Goal: Task Accomplishment & Management: Use online tool/utility

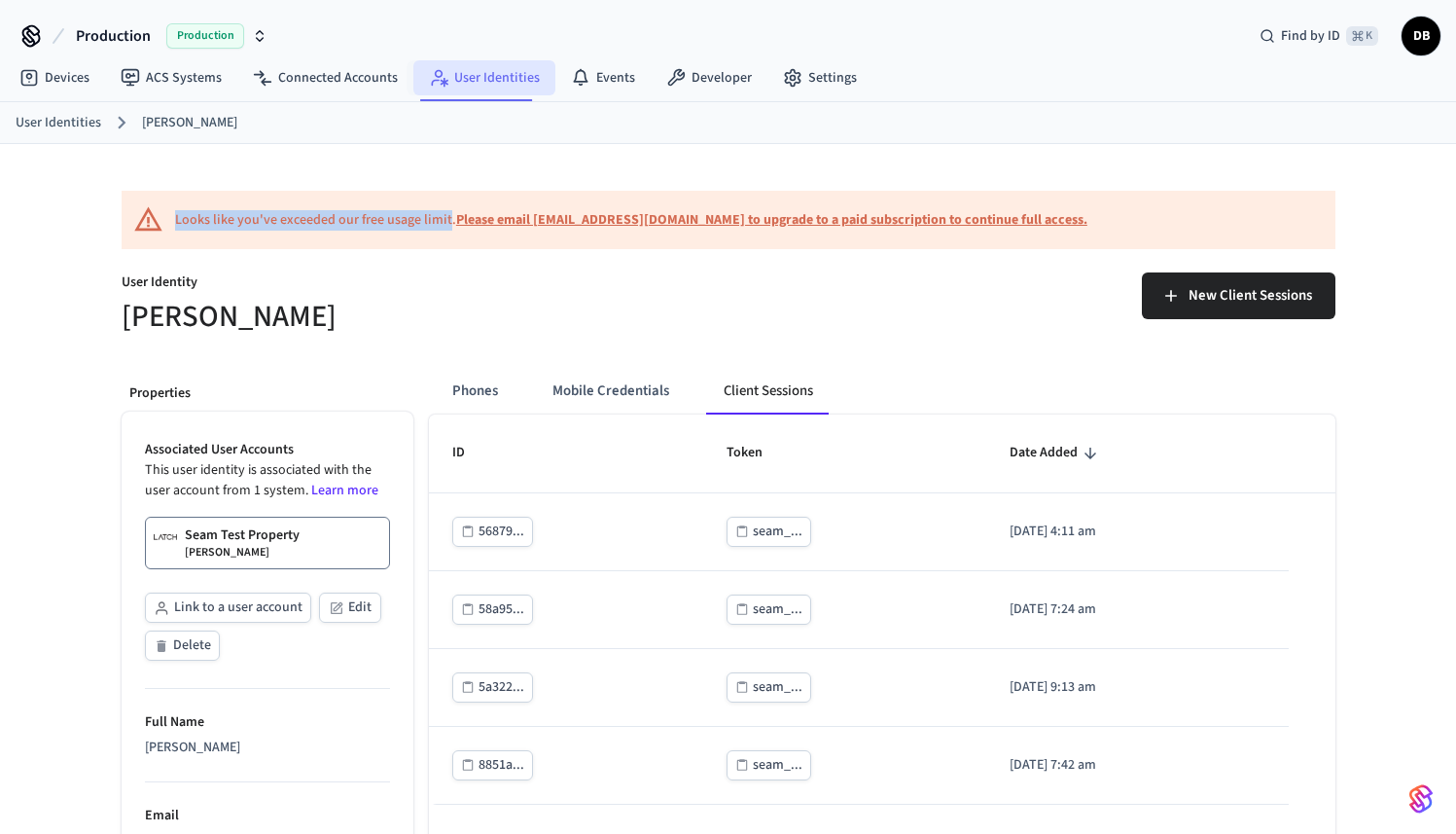
click at [488, 84] on link "User Identities" at bounding box center [483, 78] width 142 height 35
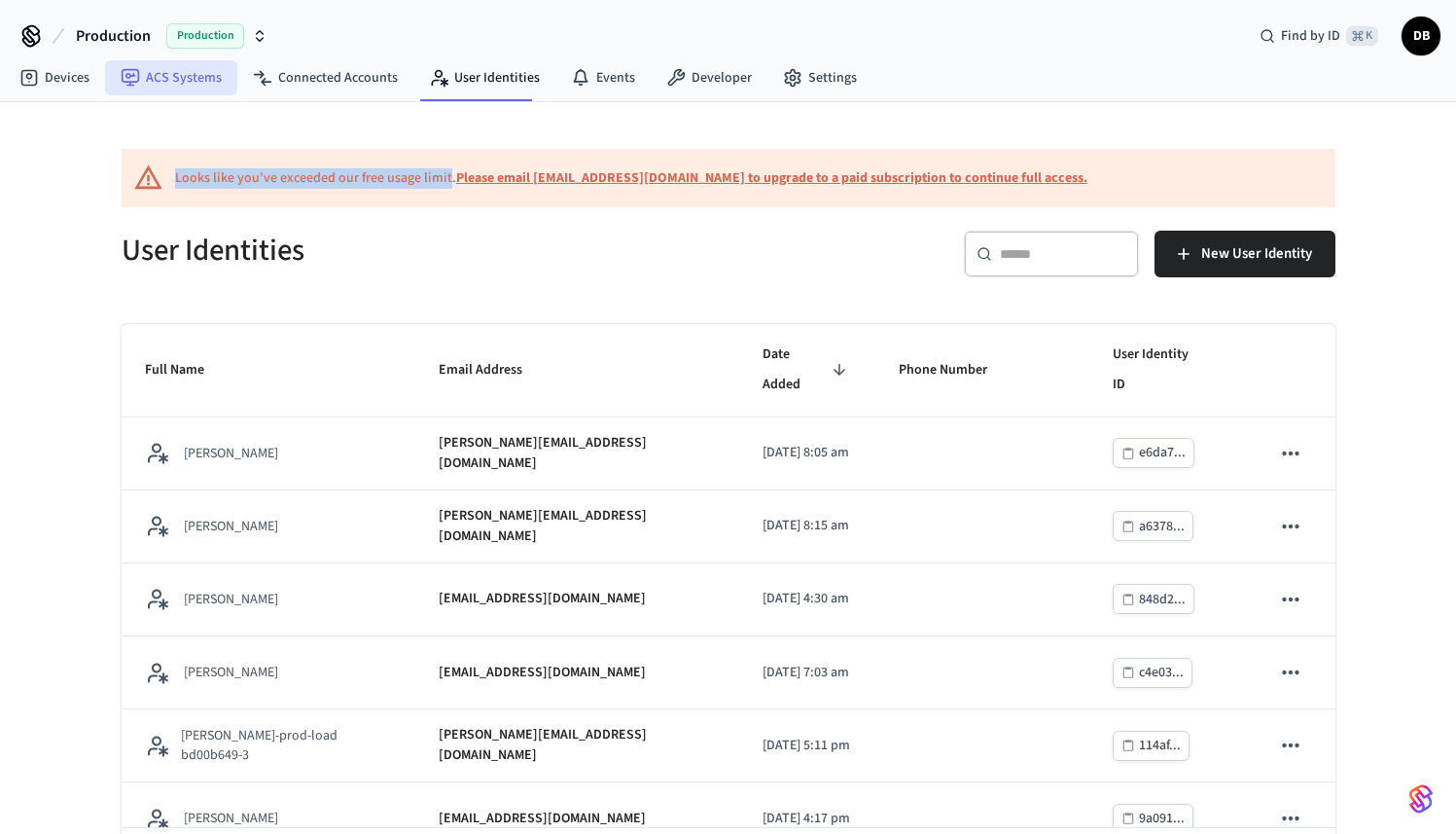
click at [161, 85] on link "ACS Systems" at bounding box center [171, 78] width 132 height 35
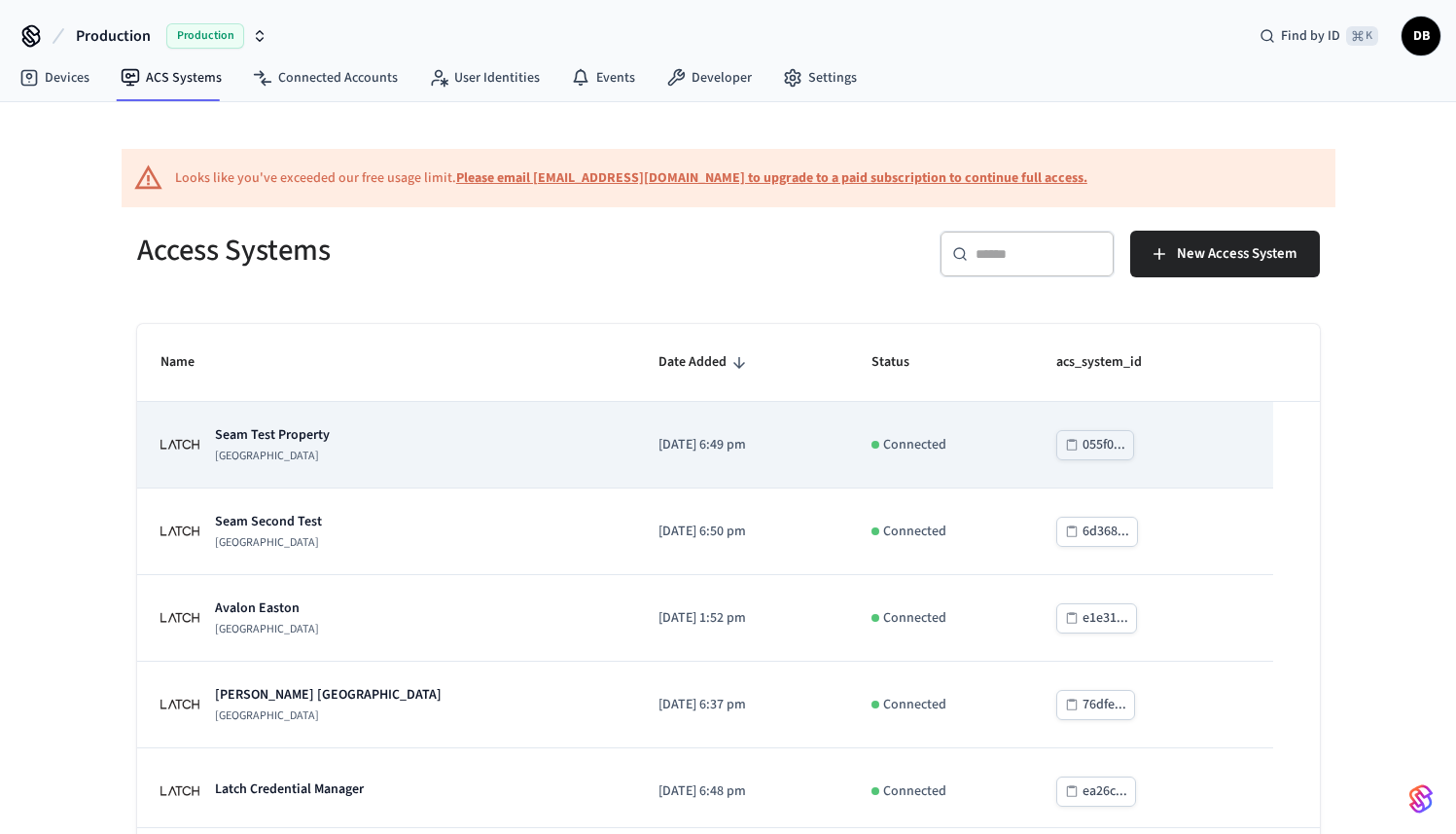
click at [288, 434] on p "Seam Test Property" at bounding box center [272, 435] width 115 height 20
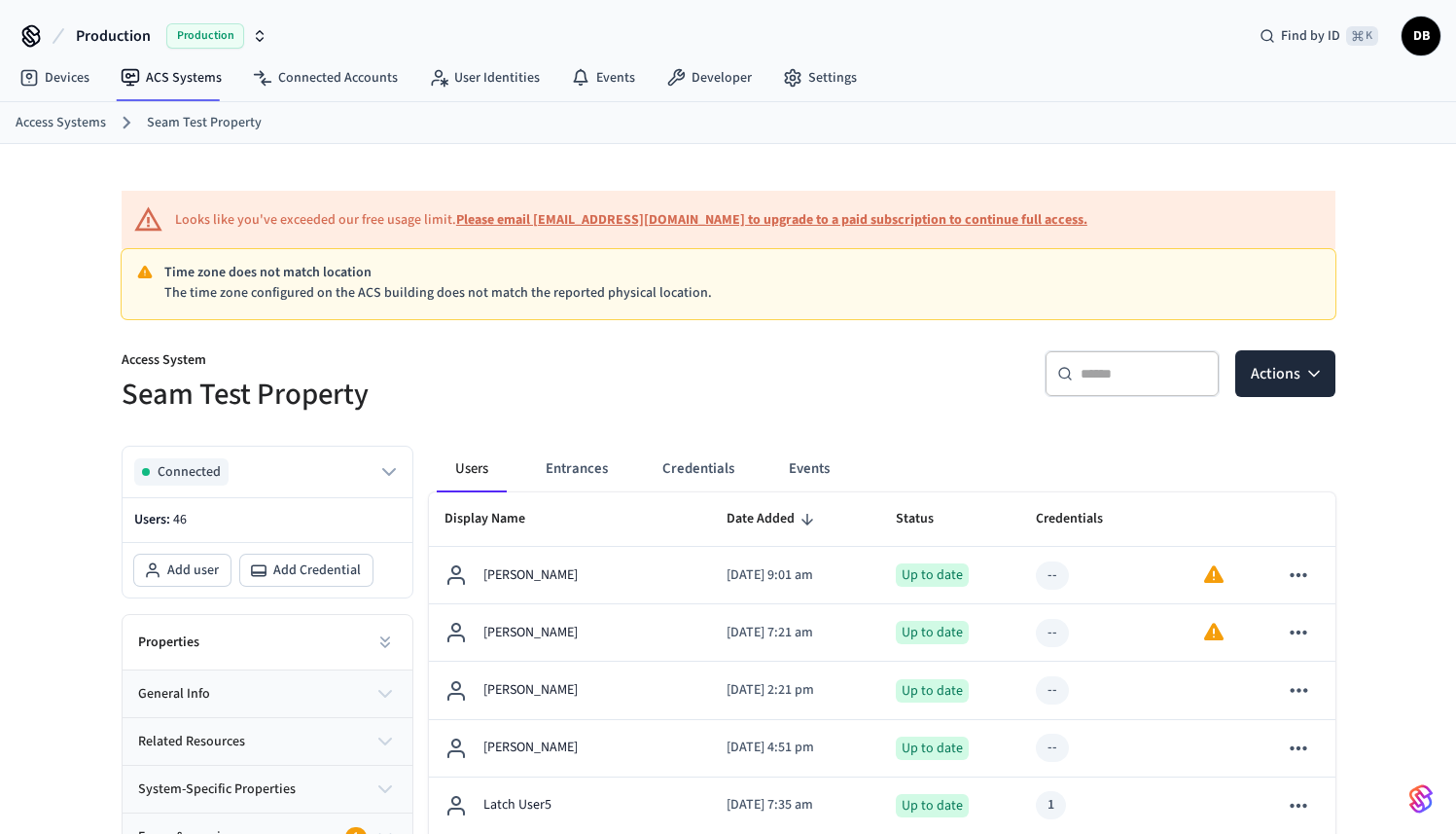
click at [1120, 358] on div "​ ​" at bounding box center [1132, 374] width 175 height 47
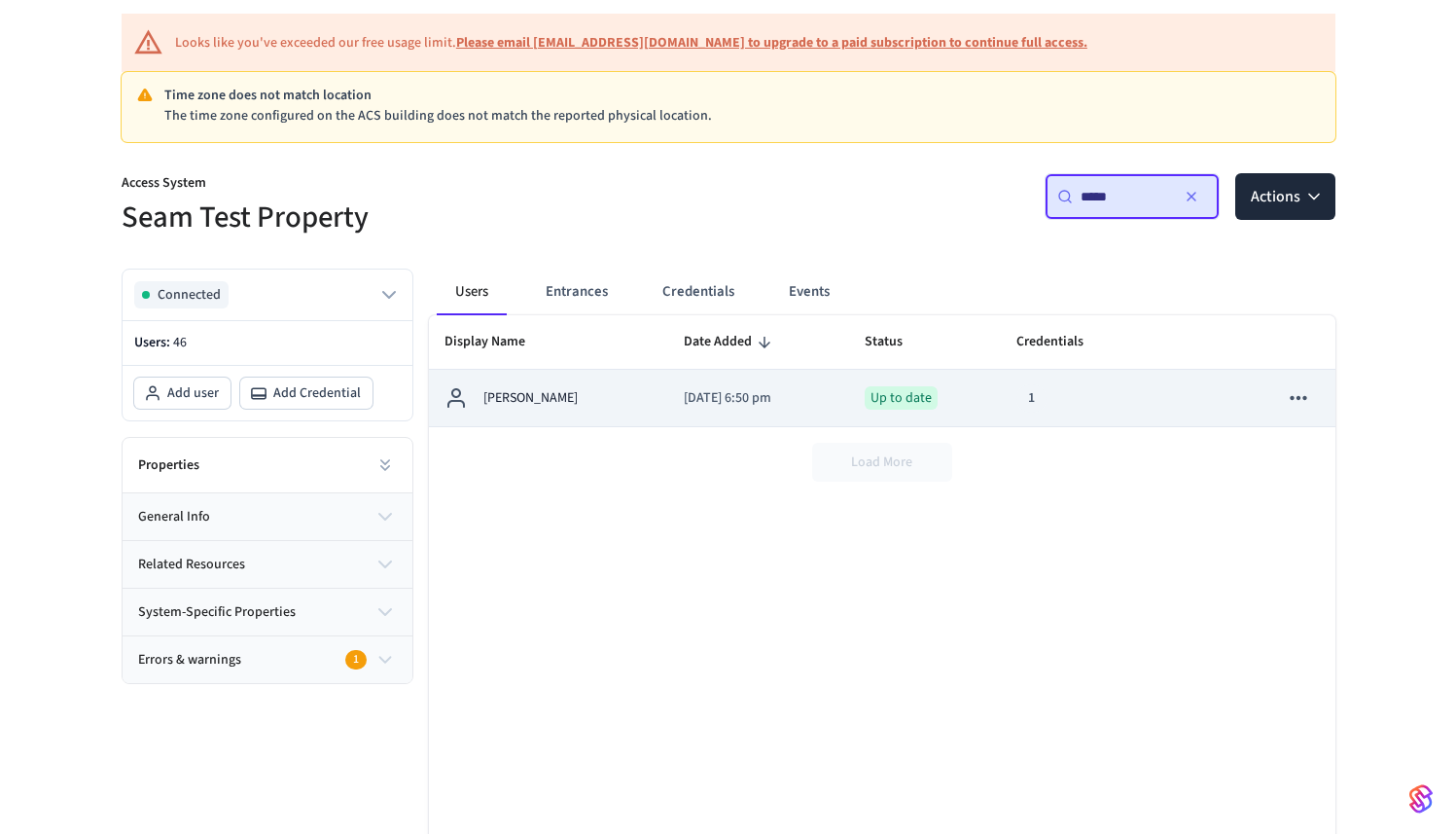
scroll to position [214, 0]
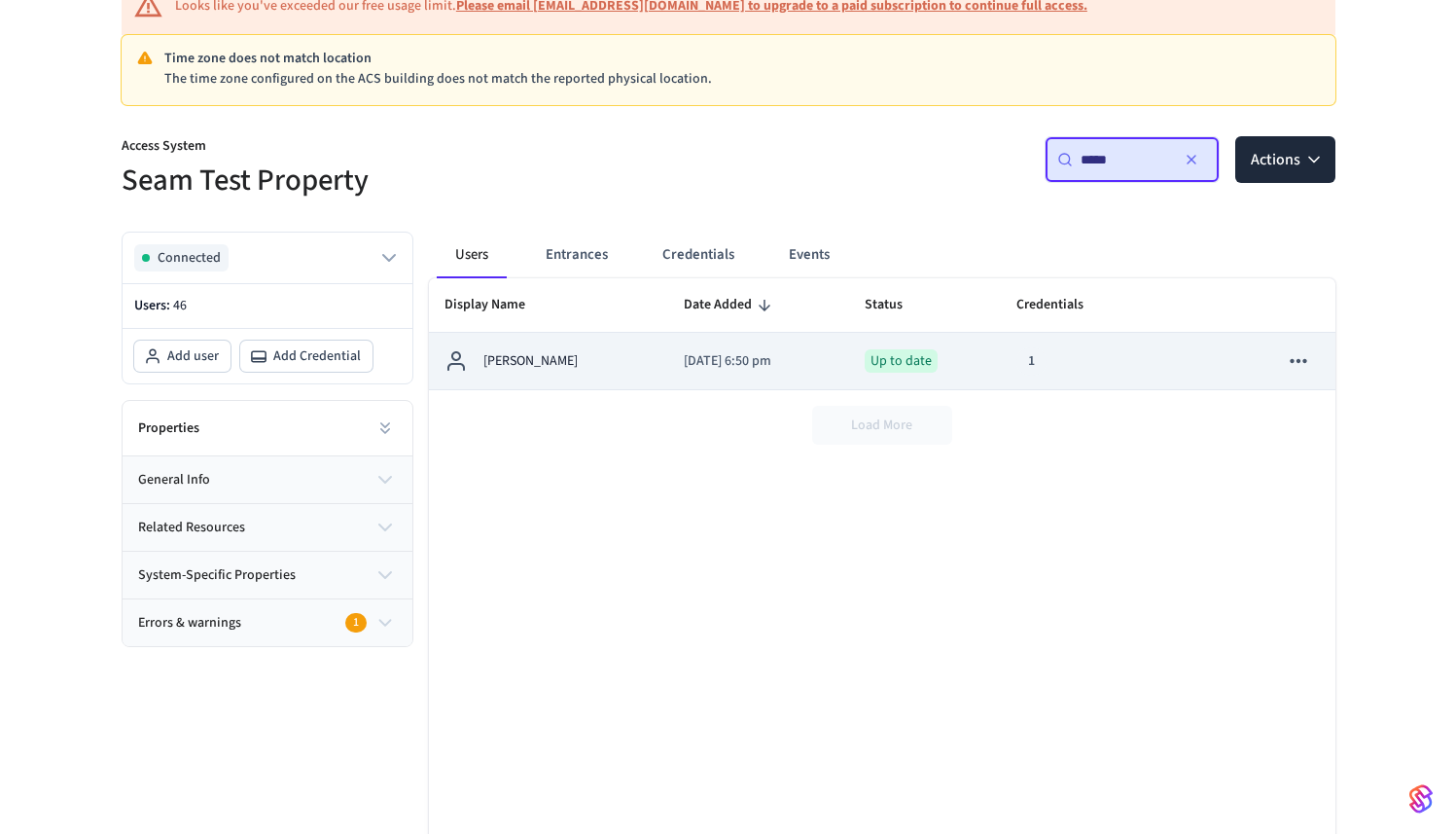
type input "*****"
click at [583, 368] on div "[PERSON_NAME]" at bounding box center [548, 361] width 208 height 23
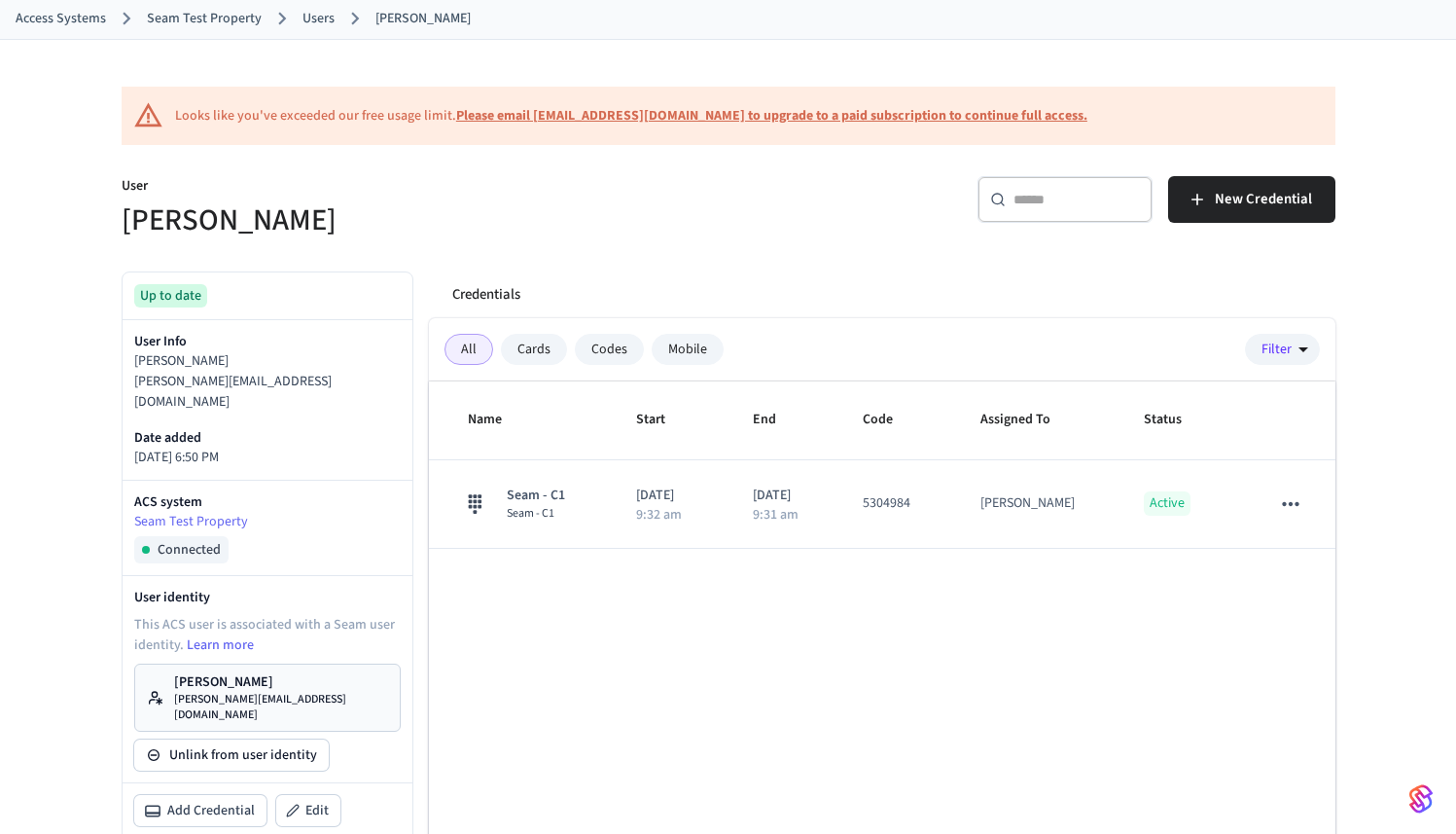
scroll to position [271, 0]
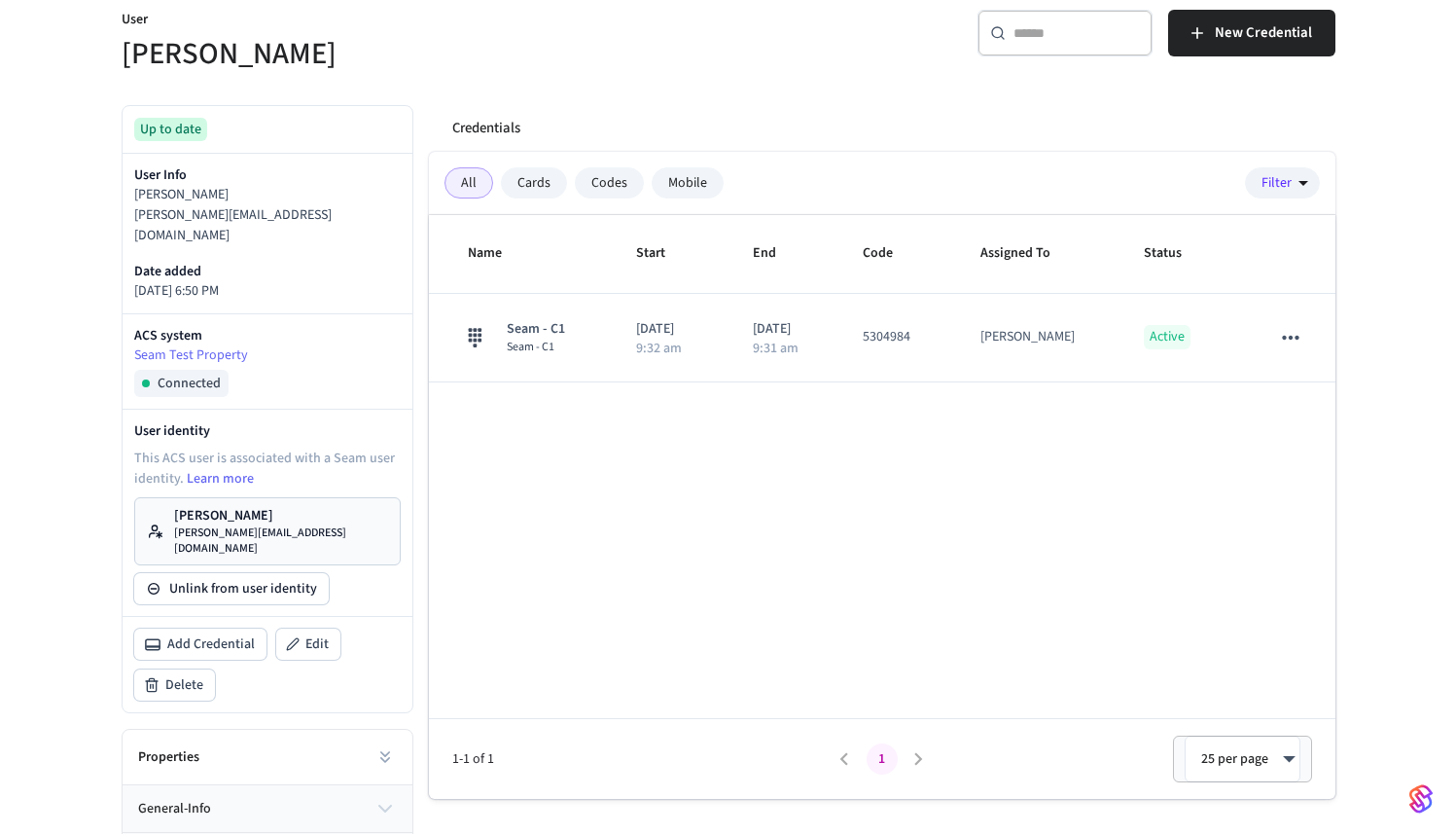
click at [311, 510] on link "[PERSON_NAME] [PERSON_NAME][EMAIL_ADDRESS][DOMAIN_NAME]" at bounding box center [267, 531] width 267 height 68
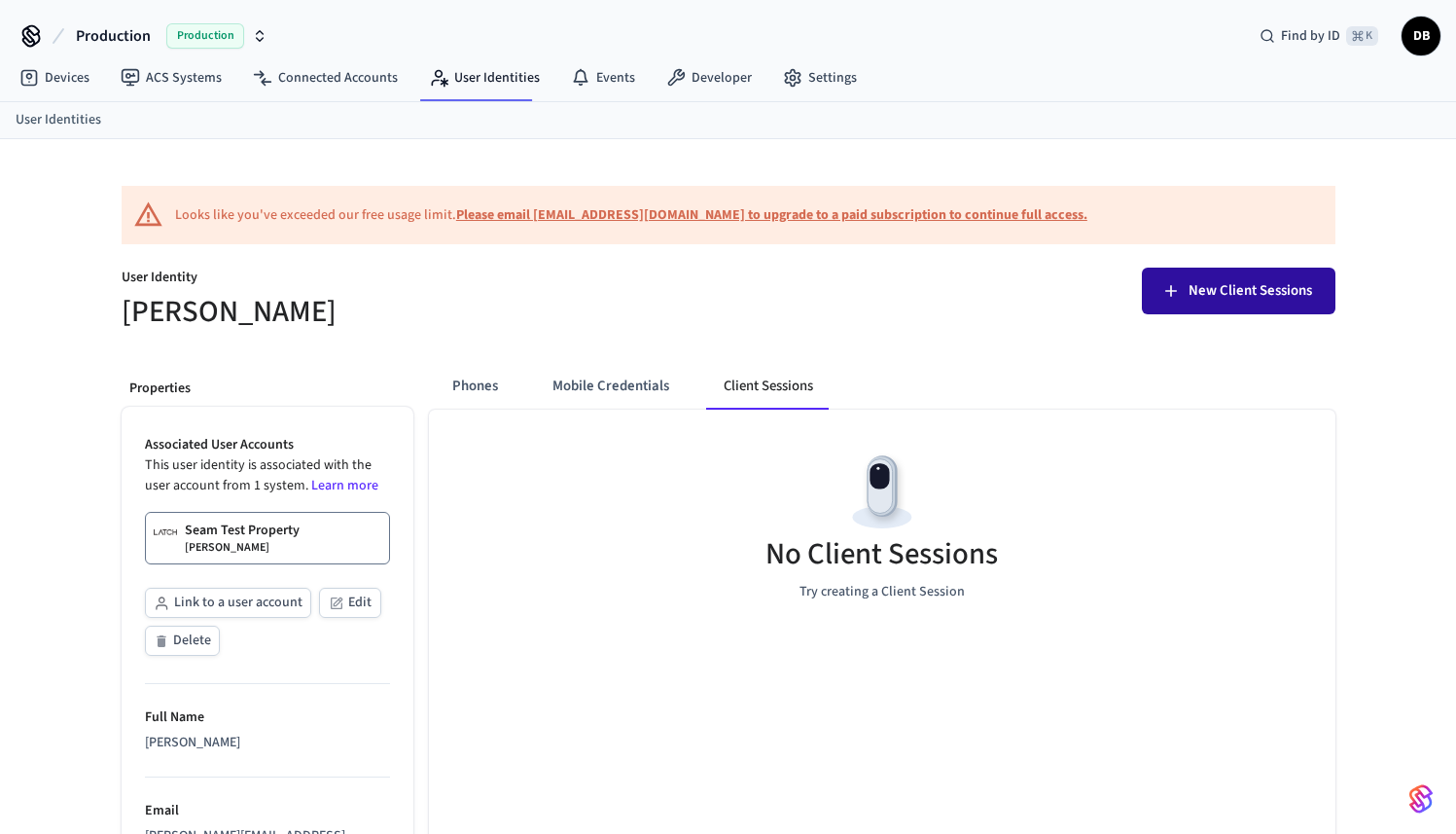
click at [1212, 294] on span "New Client Sessions" at bounding box center [1251, 291] width 124 height 25
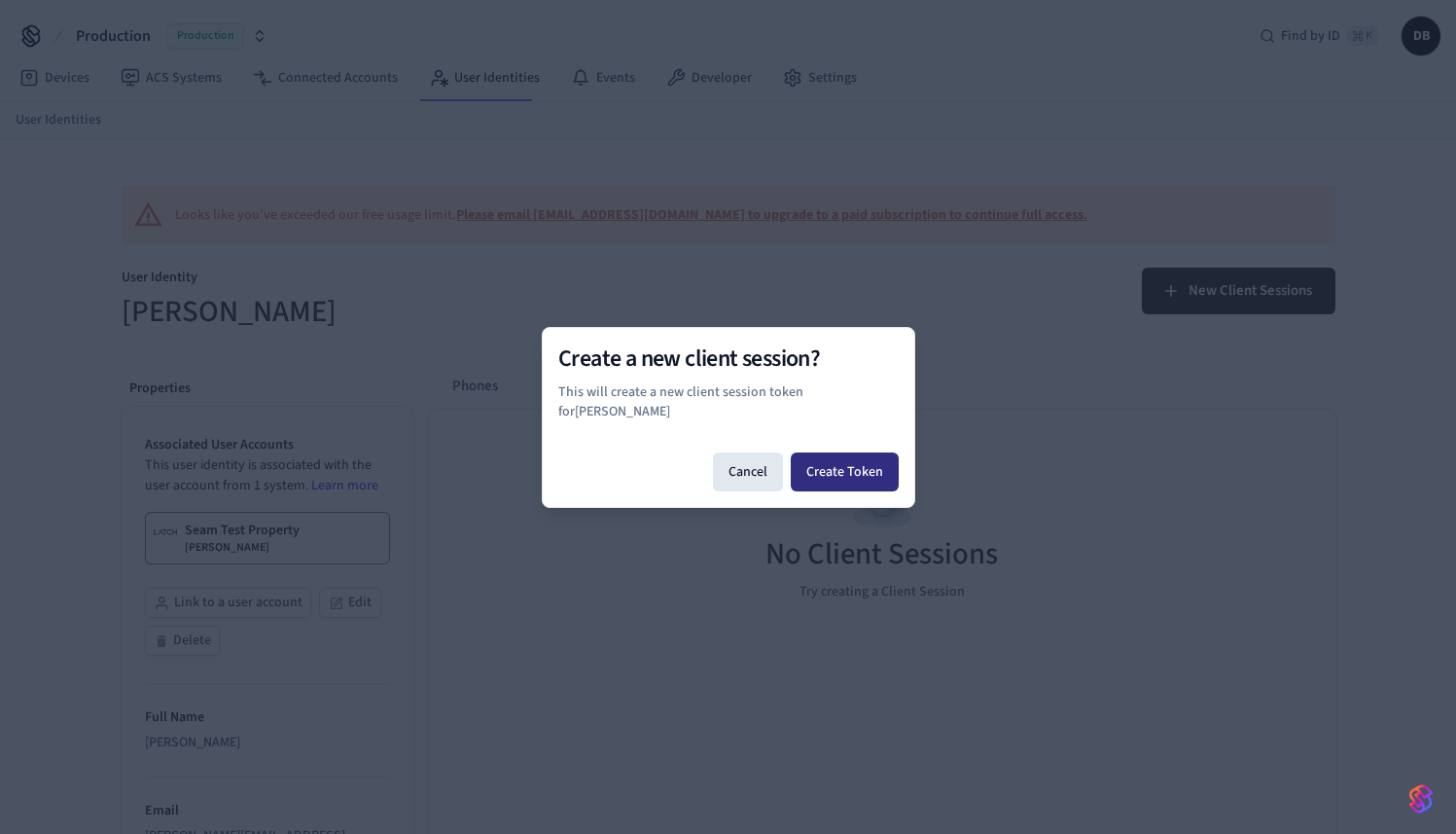
click at [878, 458] on button "Create Token" at bounding box center [845, 472] width 108 height 39
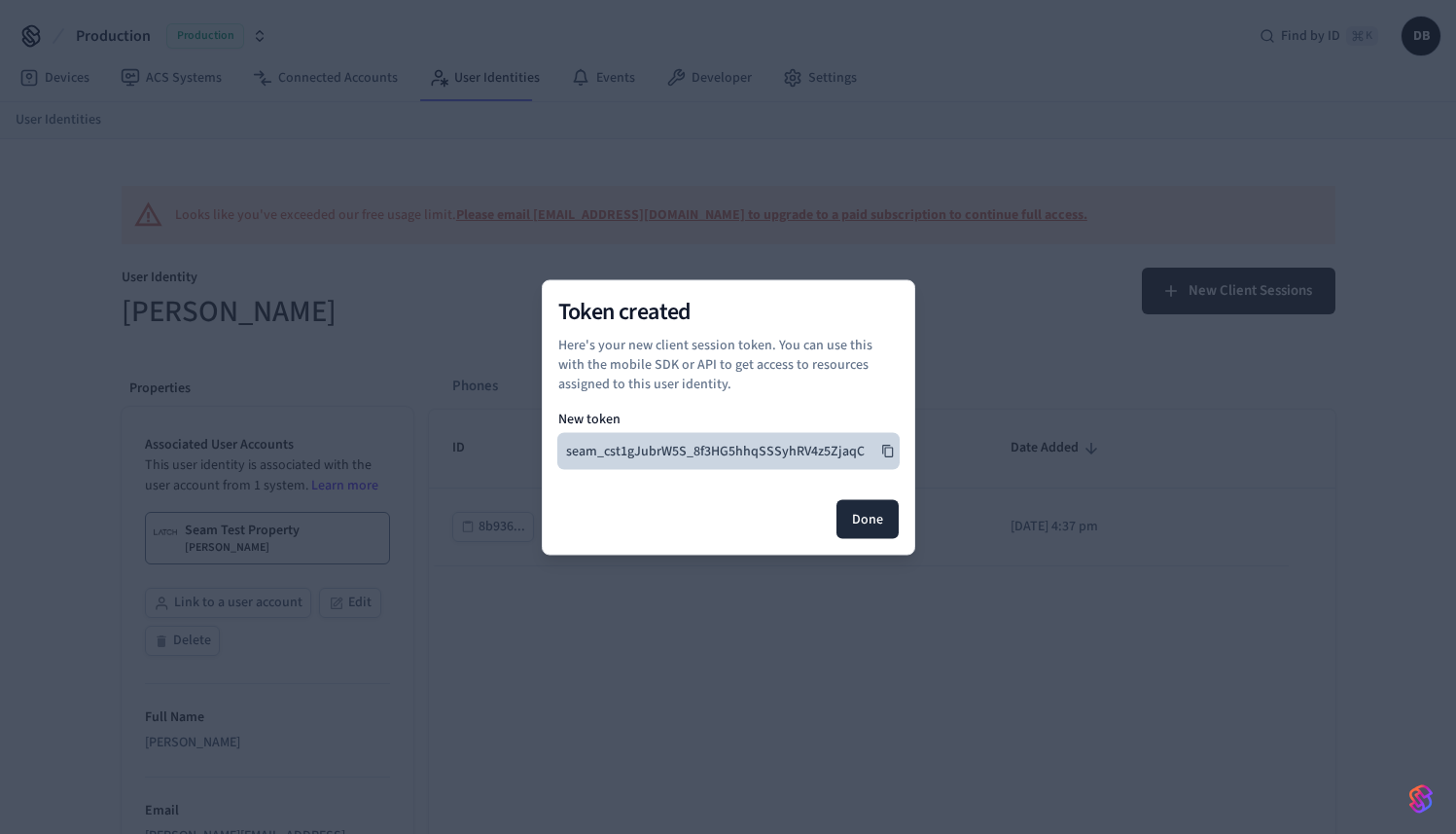
click at [844, 451] on button "seam_cst1gJubrW5S_8f3HG5hhqSSSyhRV4z5ZjaqC" at bounding box center [728, 450] width 341 height 35
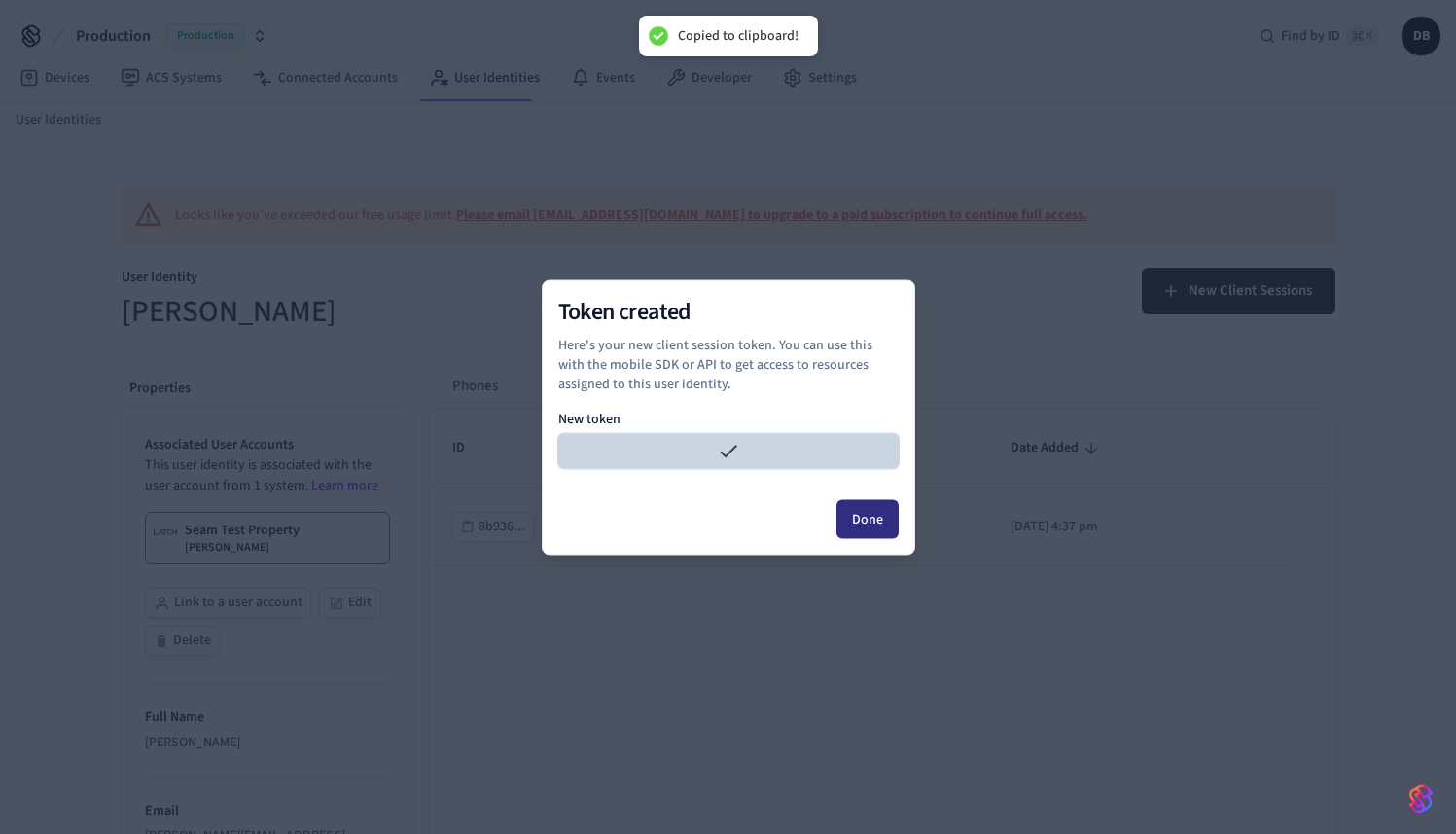
click at [869, 528] on button "Done" at bounding box center [868, 519] width 62 height 39
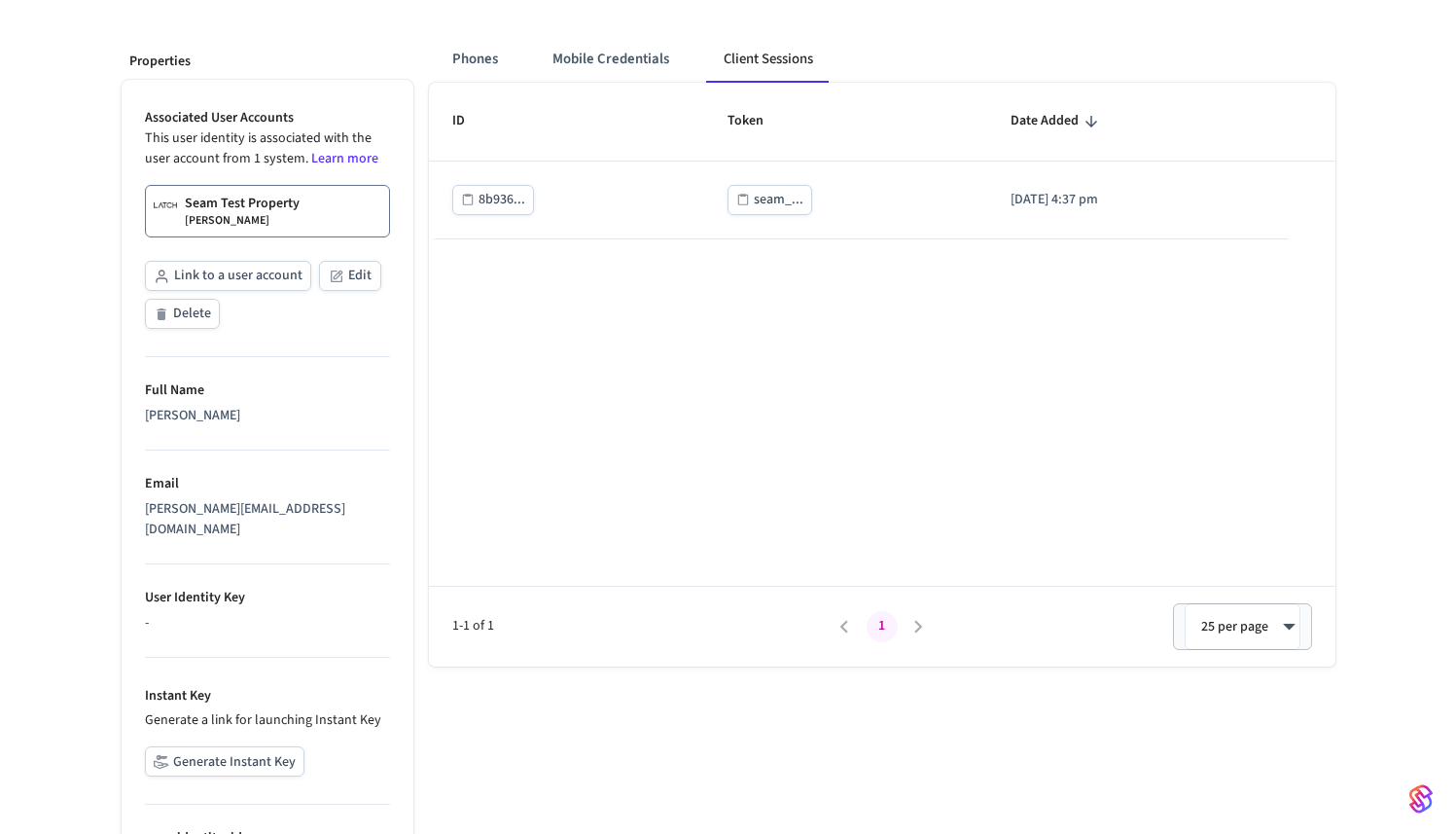
scroll to position [1, 0]
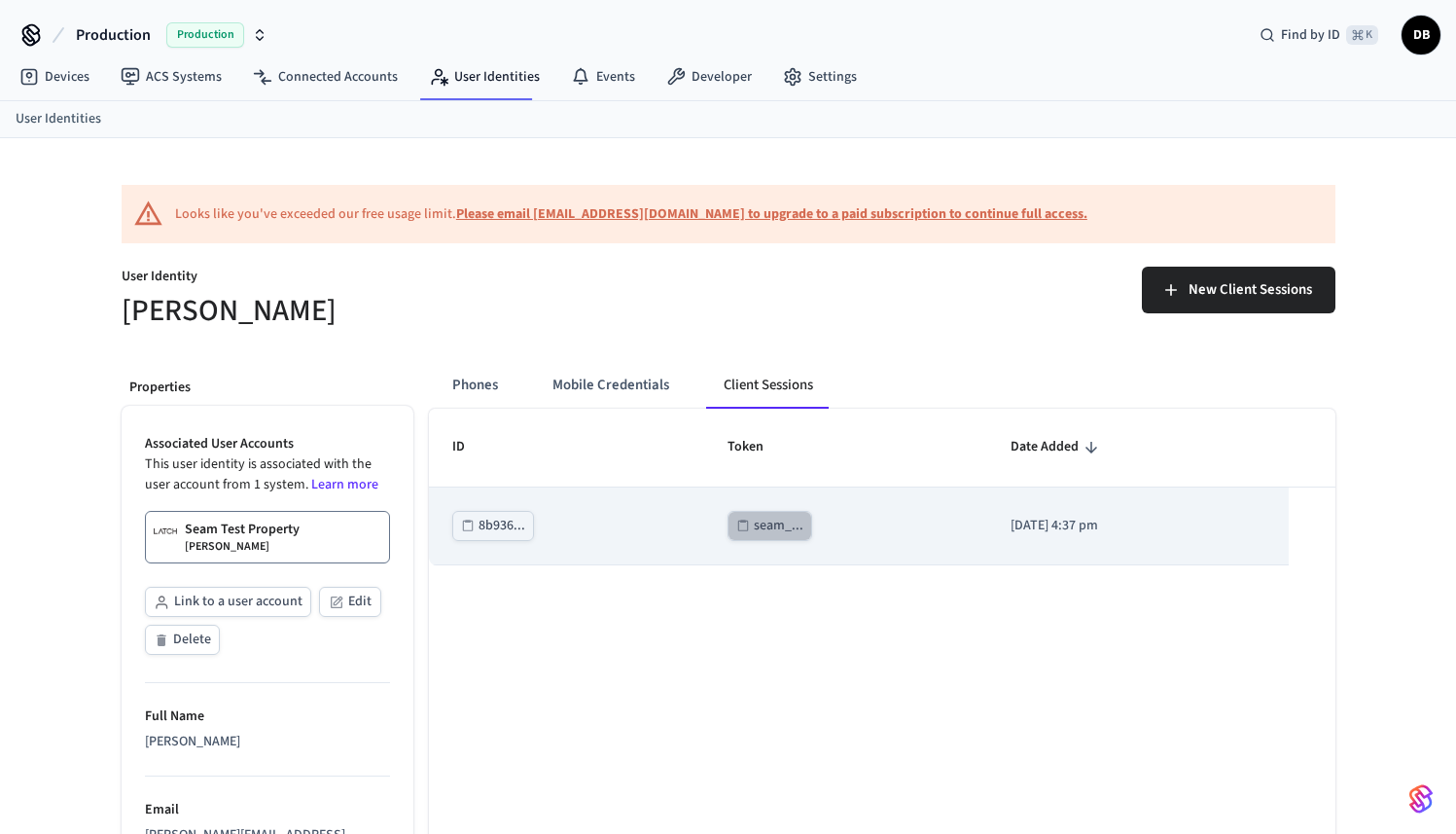
click at [754, 528] on div "seam_..." at bounding box center [778, 525] width 50 height 24
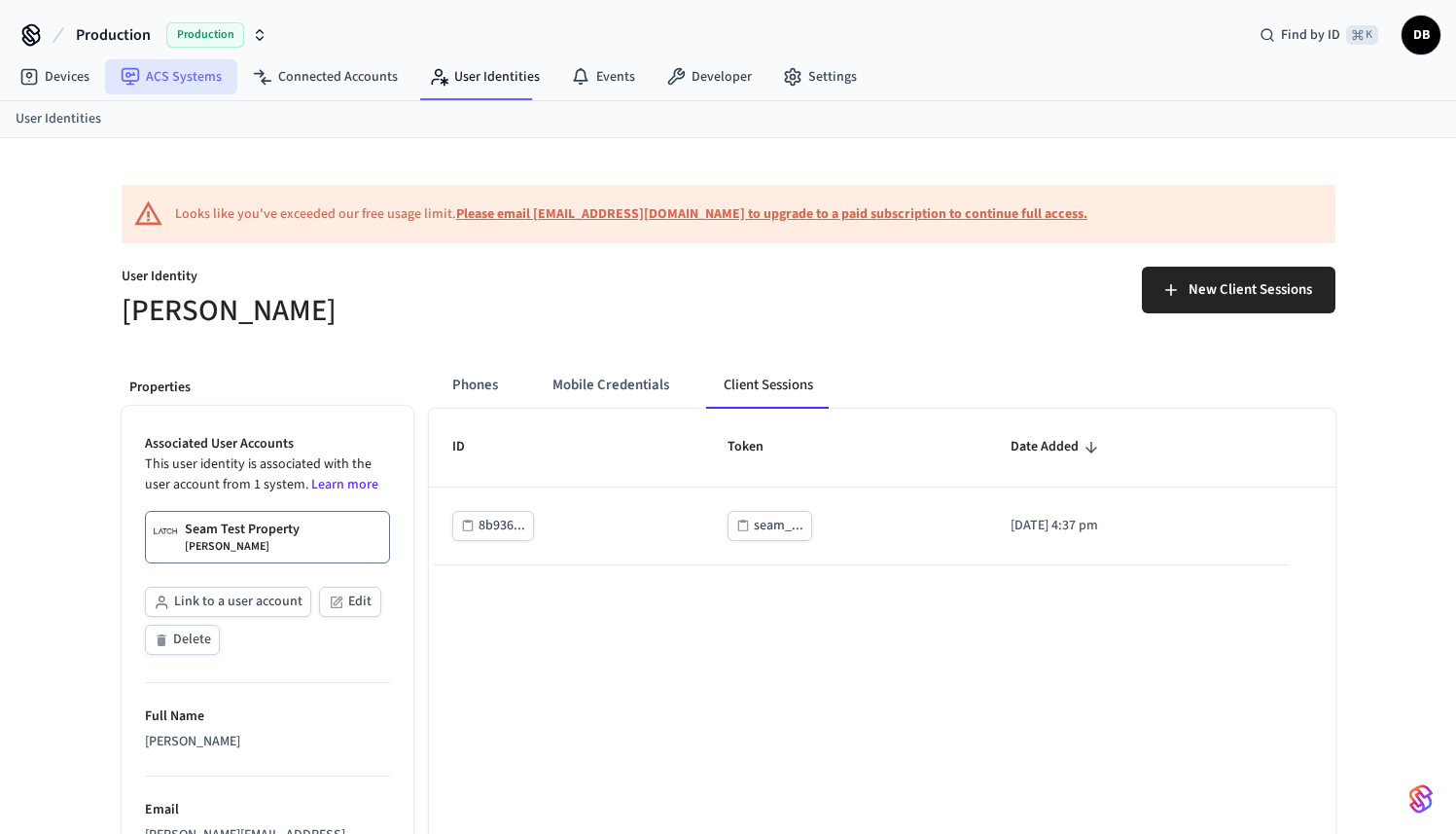
click at [191, 88] on link "ACS Systems" at bounding box center [171, 77] width 132 height 35
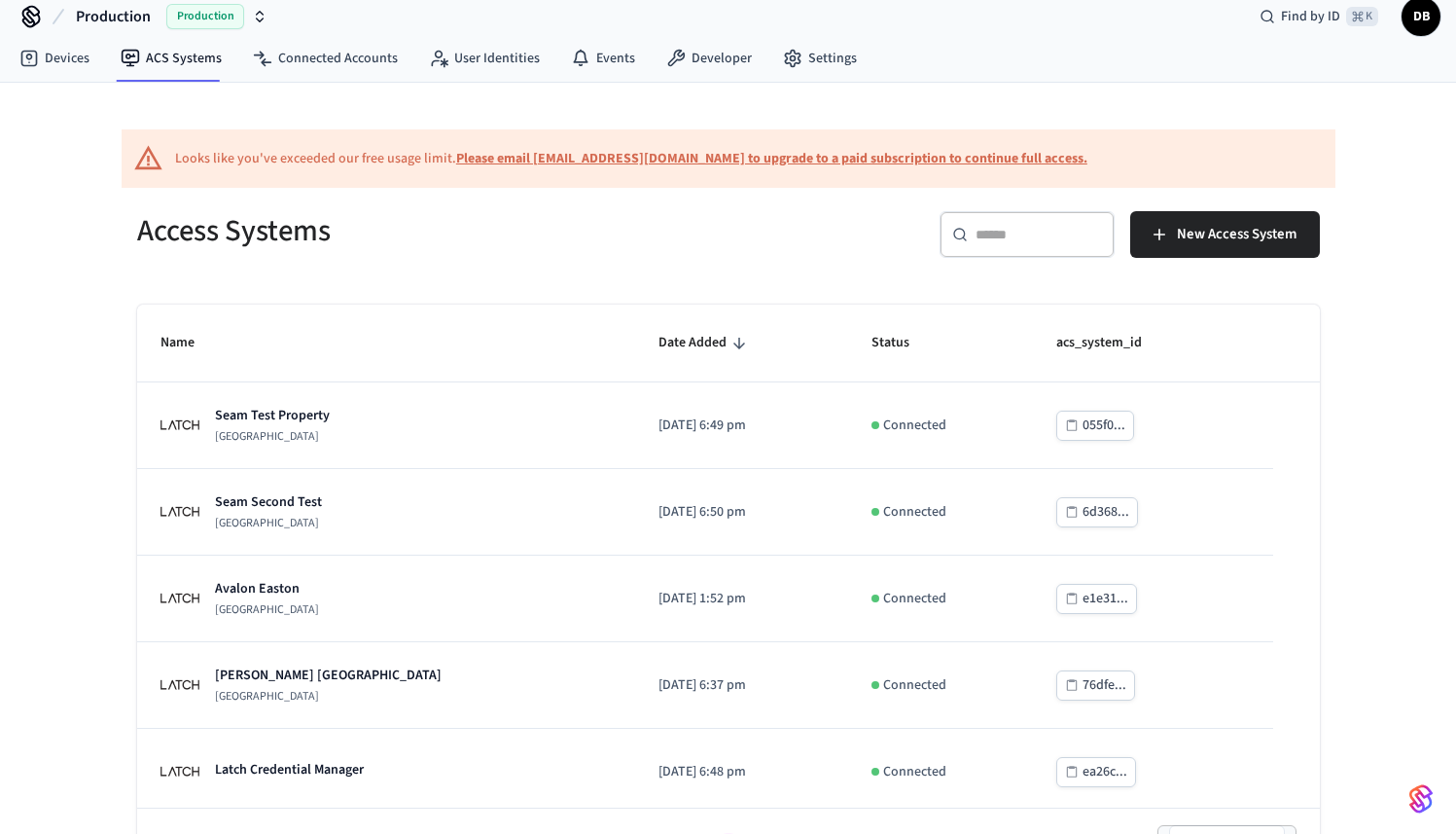
scroll to position [74, 0]
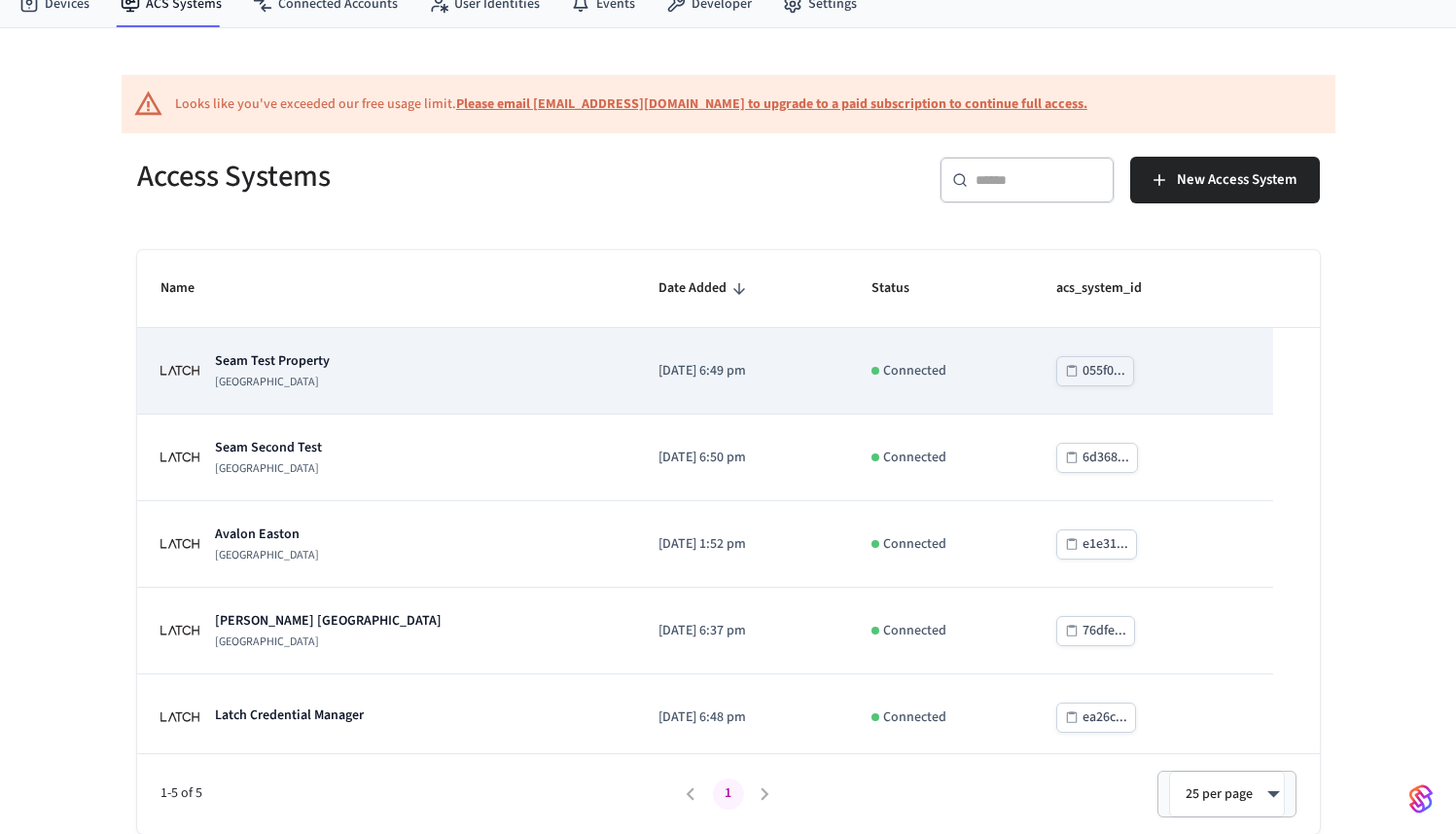
click at [261, 363] on p "Seam Test Property" at bounding box center [272, 361] width 115 height 20
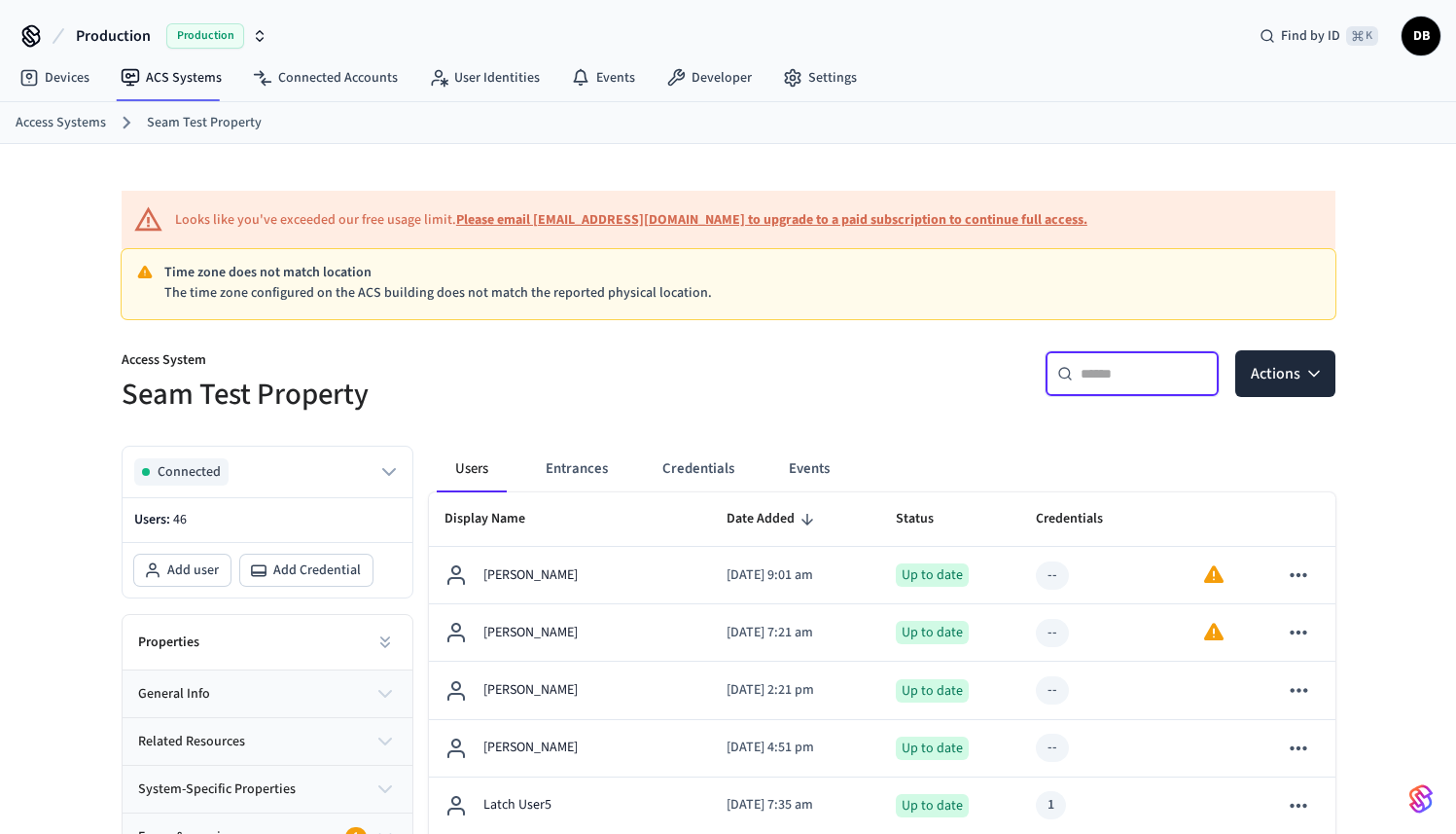
click at [1114, 365] on input "text" at bounding box center [1144, 374] width 127 height 20
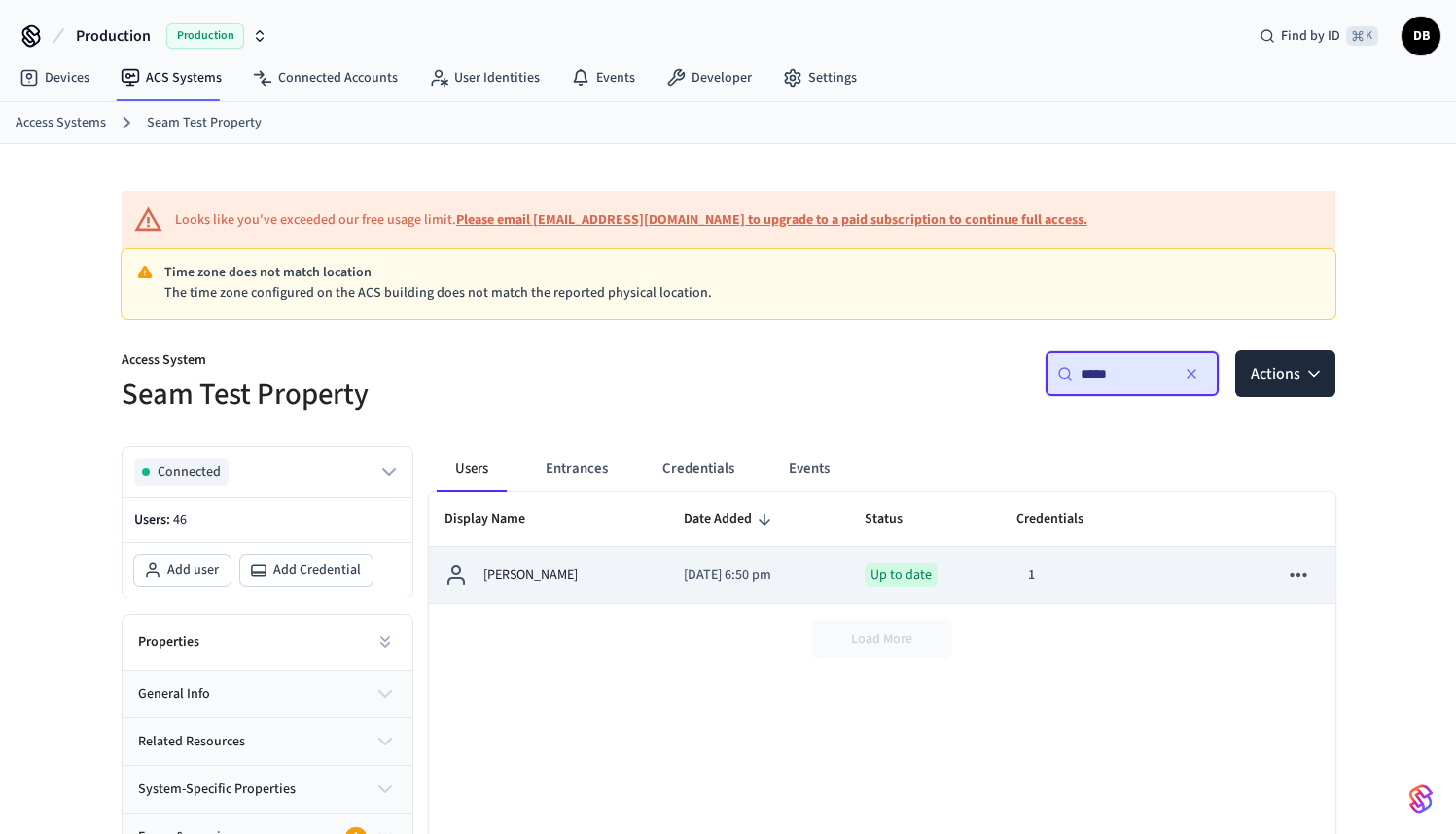
type input "*****"
click at [587, 589] on td "[PERSON_NAME]" at bounding box center [548, 575] width 239 height 58
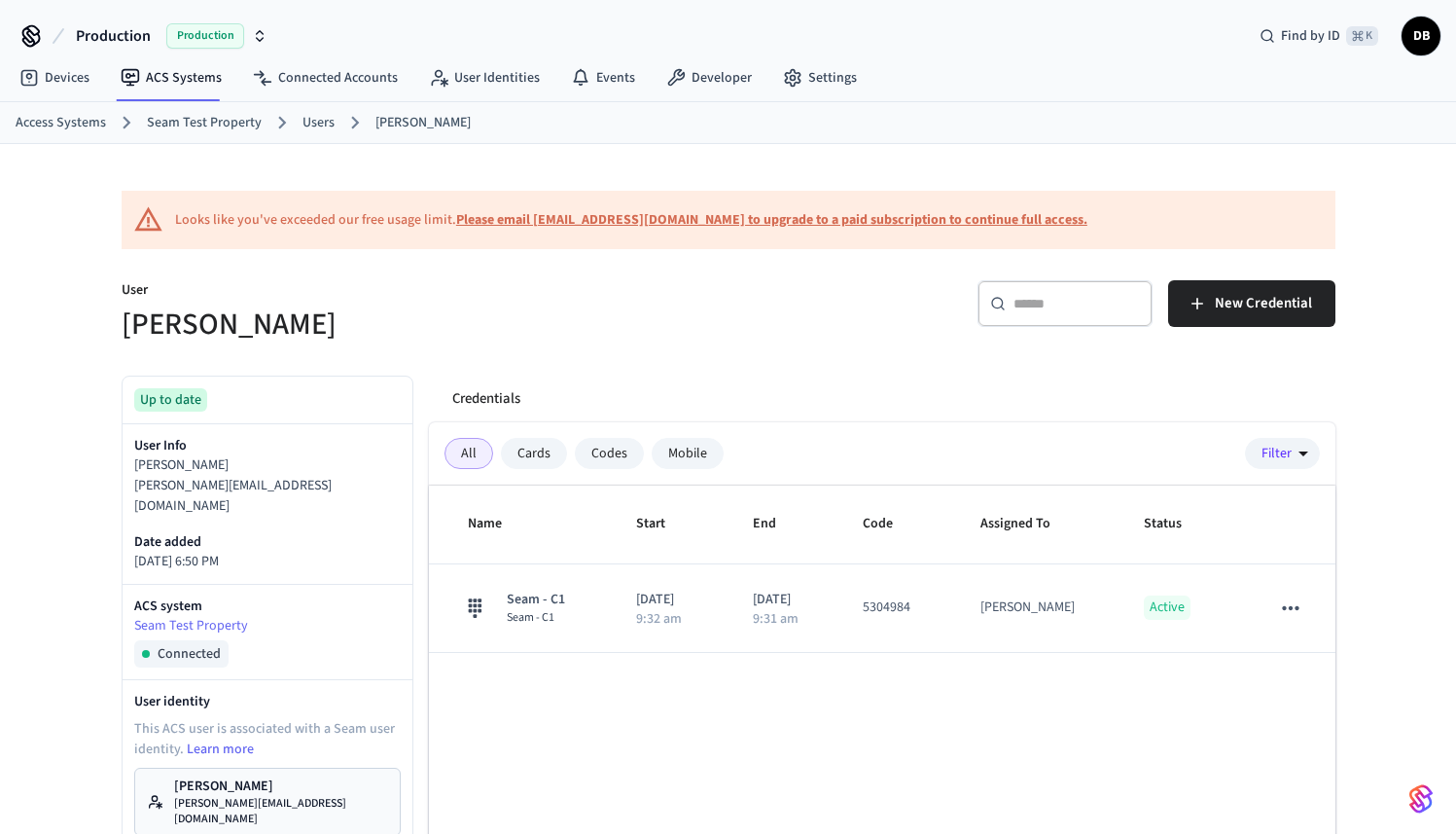
click at [546, 463] on div "Cards" at bounding box center [534, 453] width 66 height 31
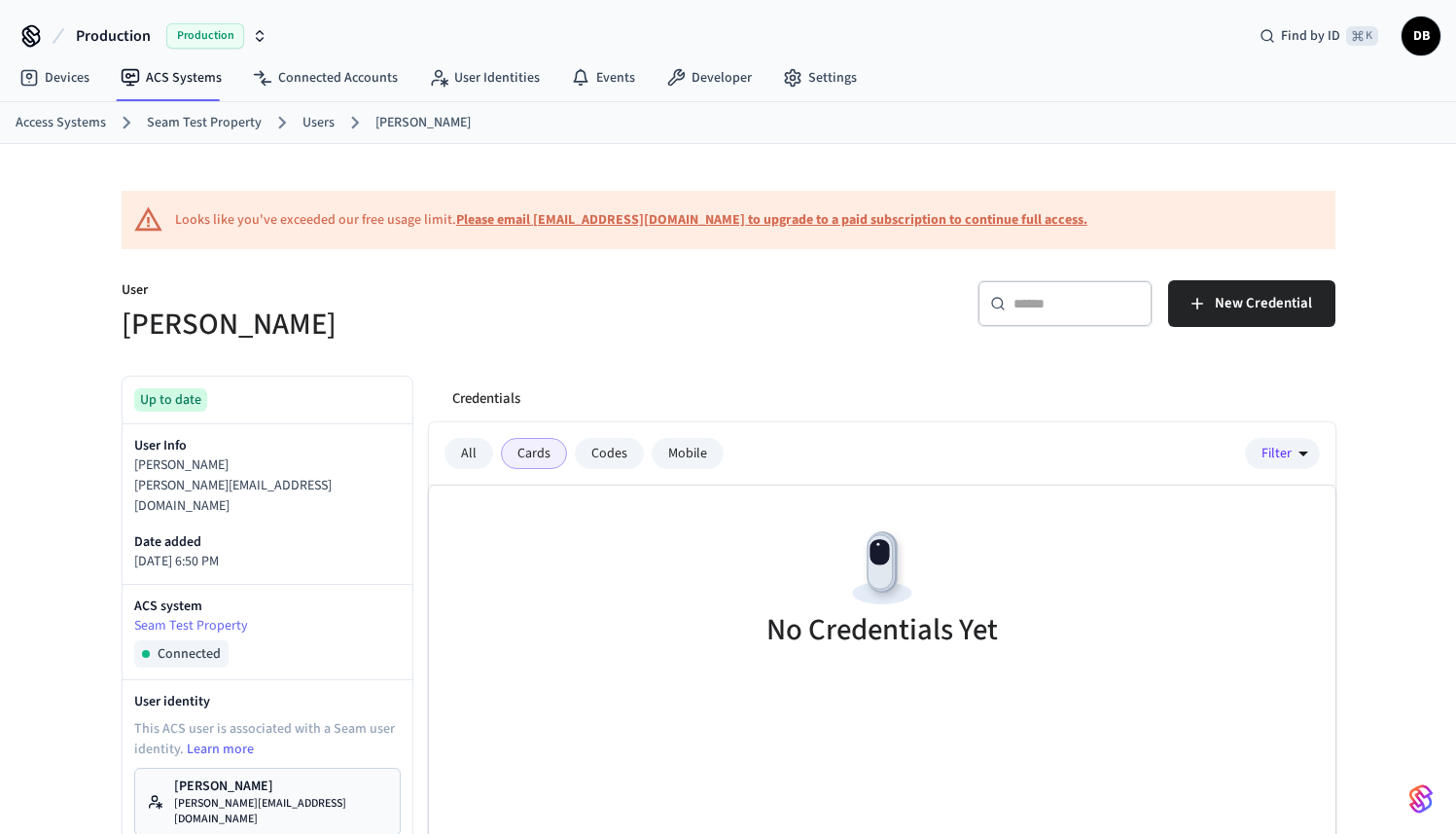
click at [588, 461] on div "Codes" at bounding box center [609, 453] width 69 height 31
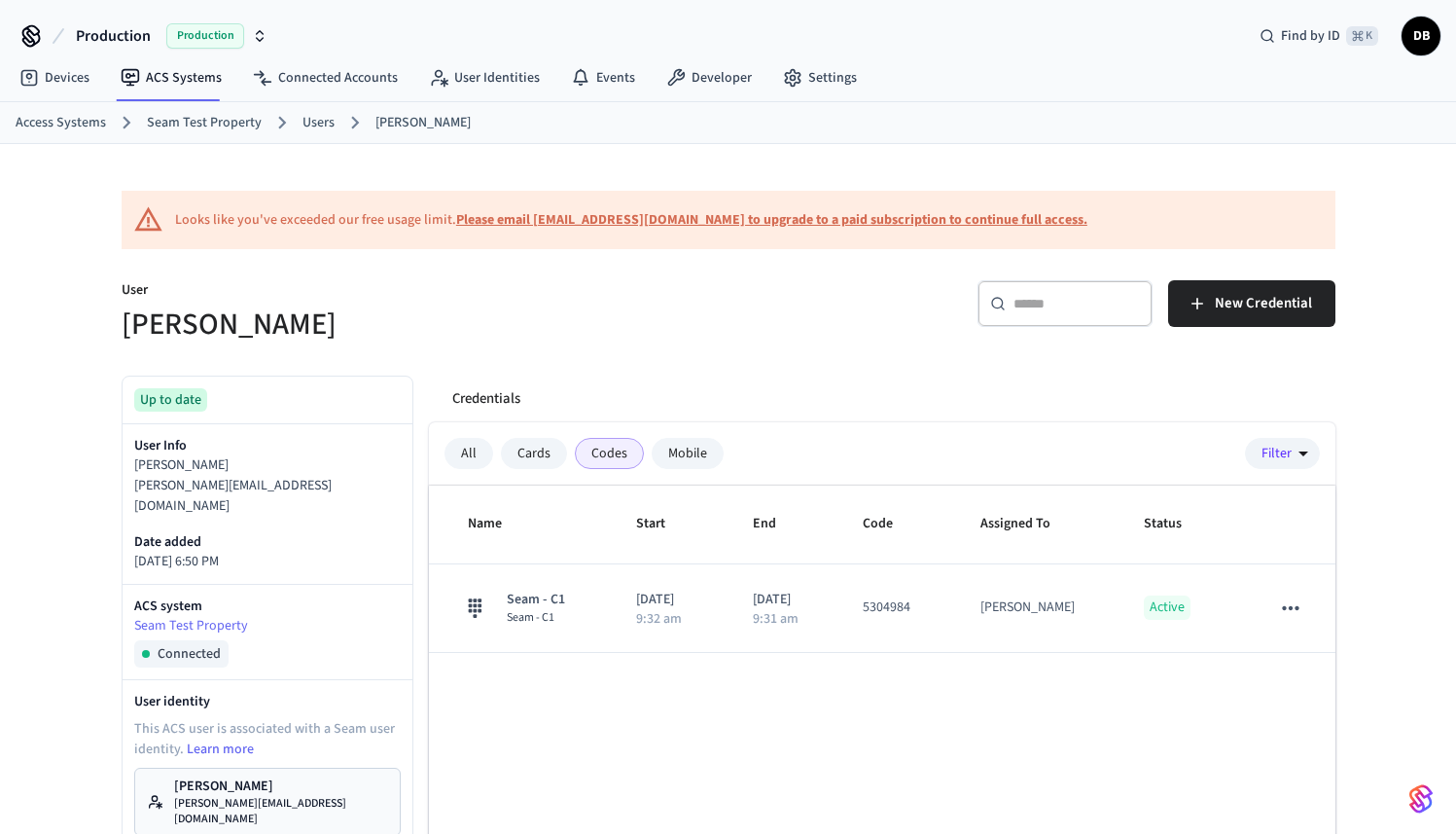
click at [696, 464] on div "Mobile" at bounding box center [688, 453] width 72 height 31
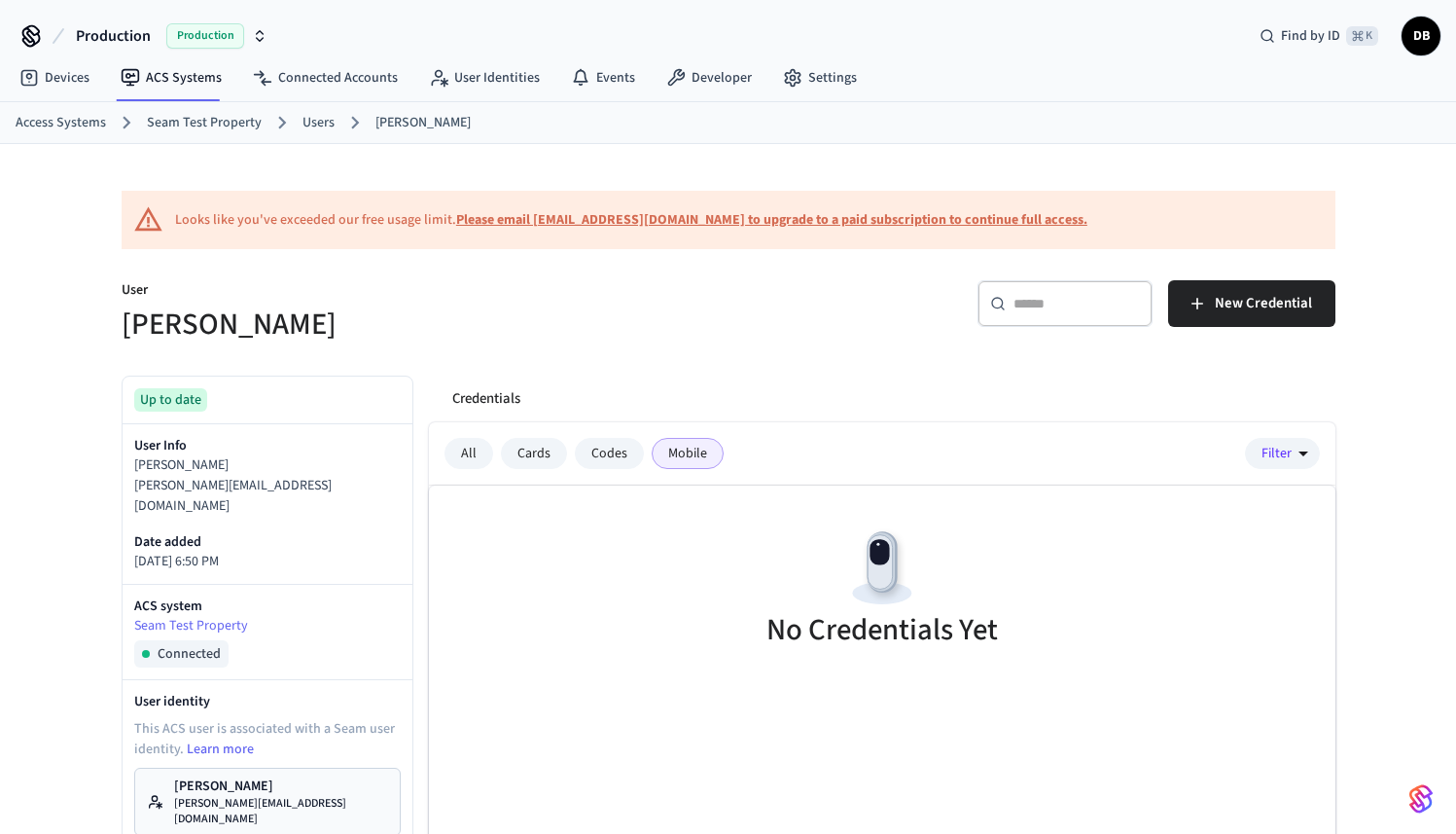
click at [617, 465] on div "Codes" at bounding box center [609, 453] width 69 height 31
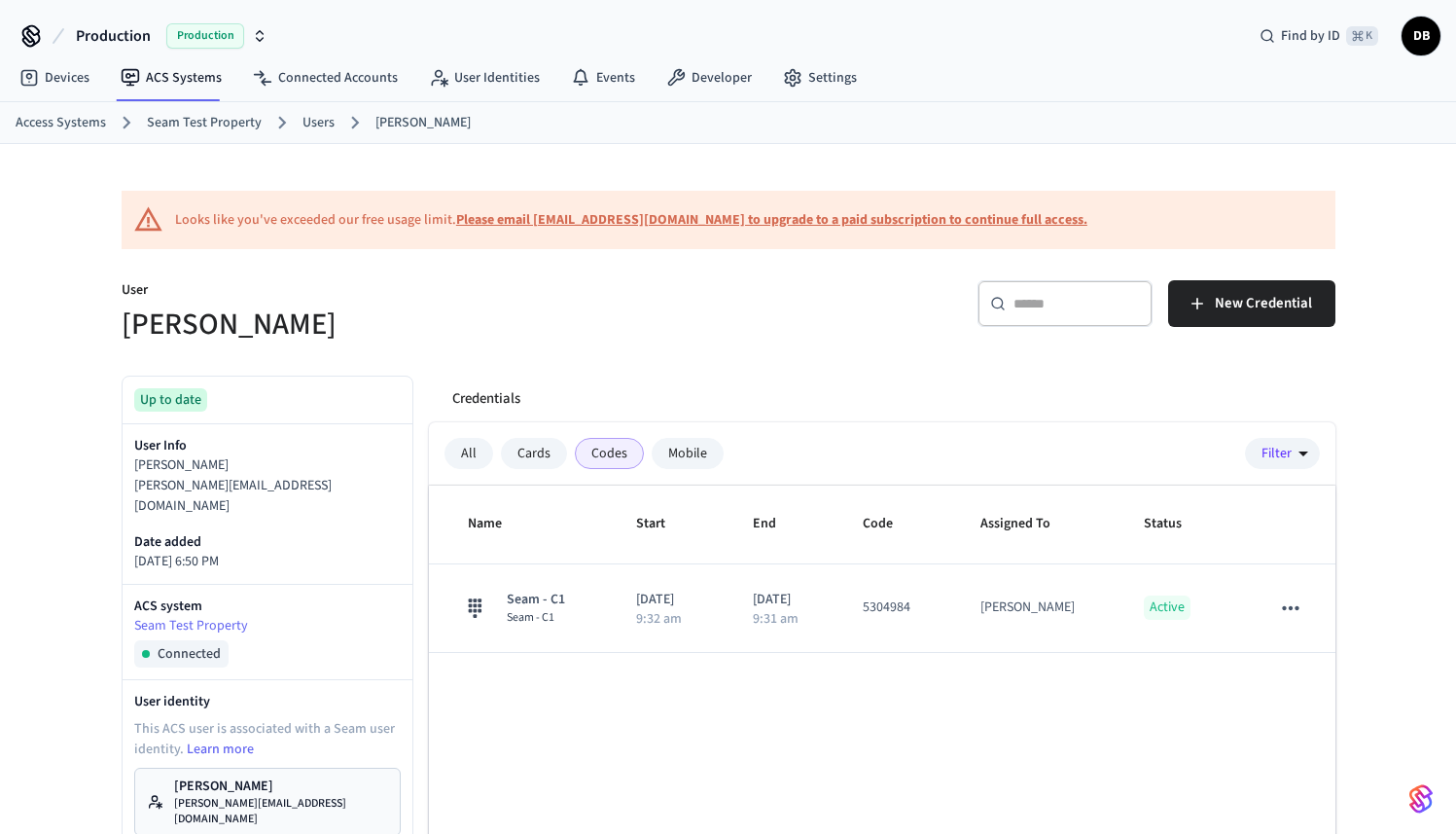
drag, startPoint x: 529, startPoint y: 459, endPoint x: 493, endPoint y: 457, distance: 36.1
click at [529, 459] on div "Cards" at bounding box center [534, 453] width 66 height 31
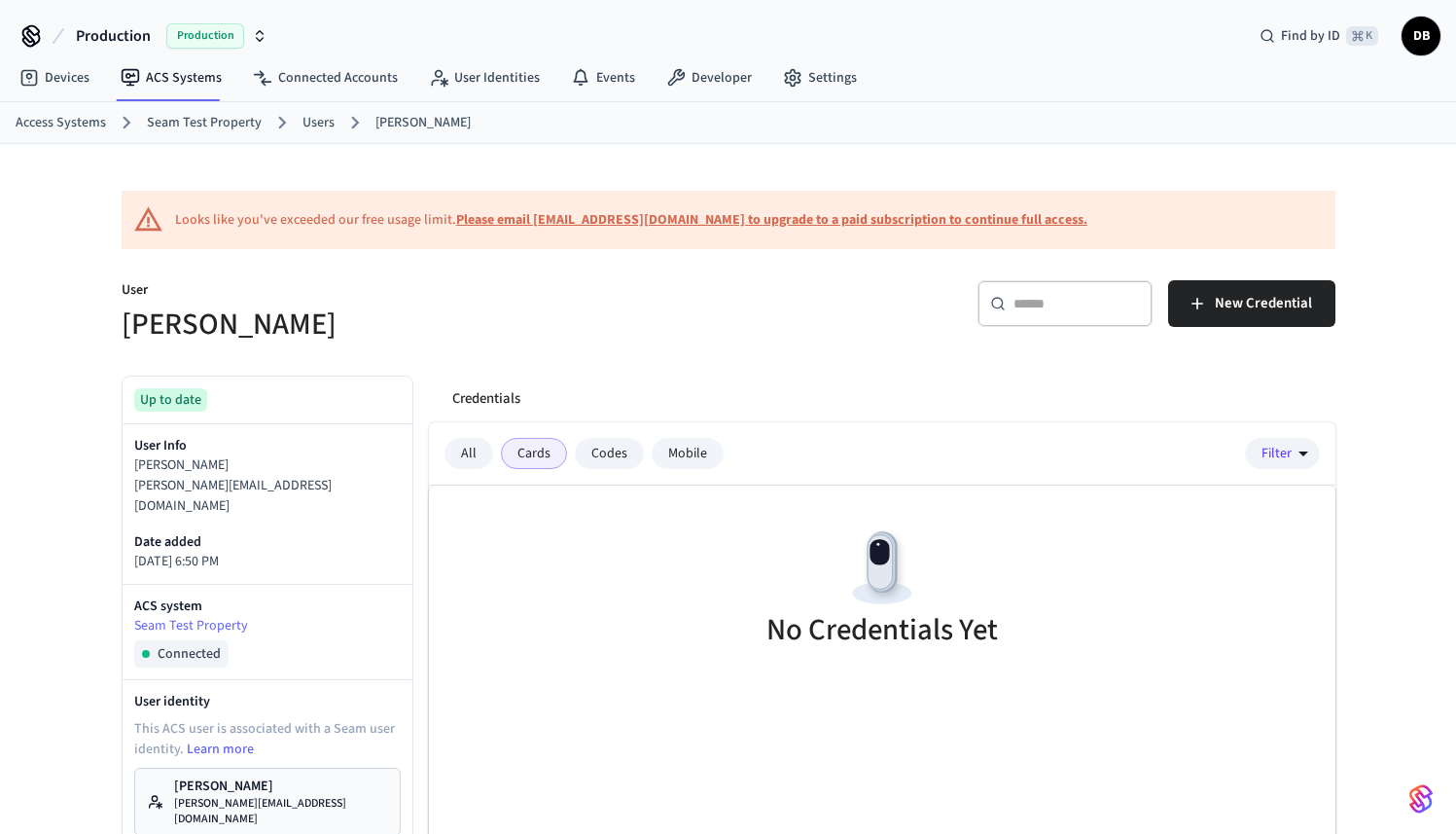
click at [451, 455] on div "All" at bounding box center [469, 453] width 49 height 31
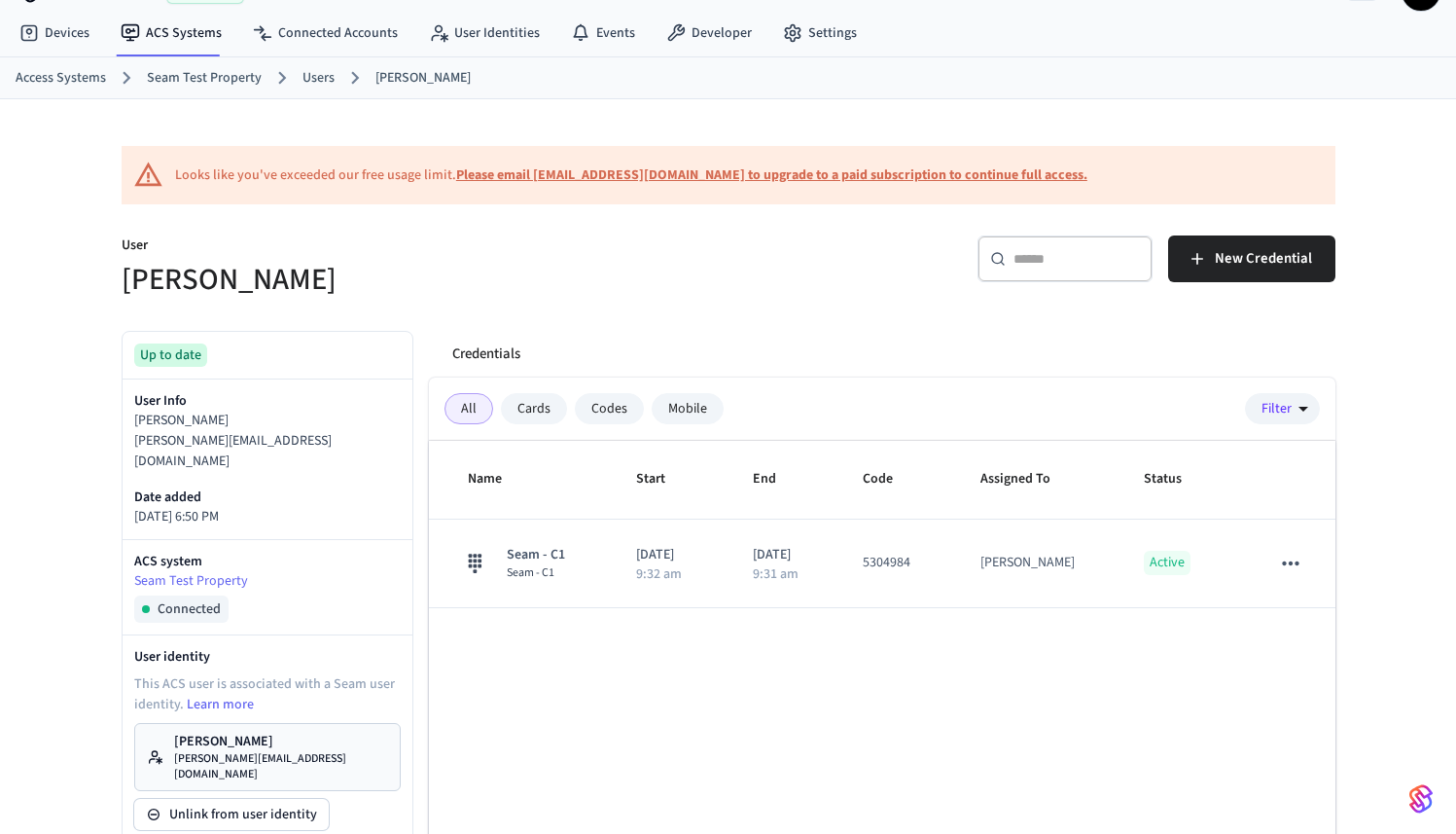
scroll to position [41, 0]
